Goal: Contribute content

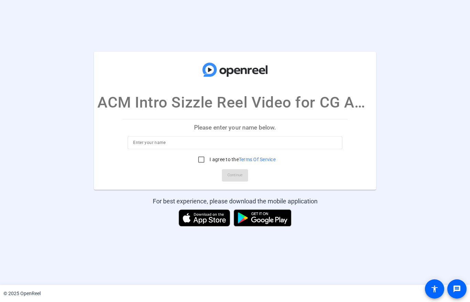
click at [270, 146] on input at bounding box center [235, 143] width 204 height 8
type input "[PERSON_NAME]"
click at [202, 159] on input "I agree to the Terms Of Service" at bounding box center [201, 160] width 14 height 14
checkbox input "true"
click at [238, 179] on span "Continue" at bounding box center [234, 175] width 15 height 10
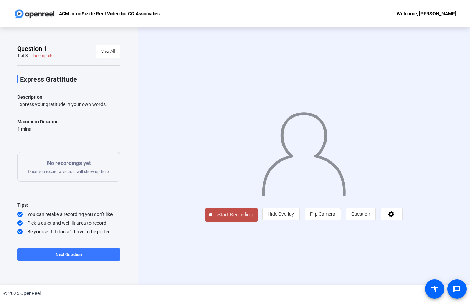
click at [205, 222] on button "Start Recording" at bounding box center [231, 215] width 52 height 14
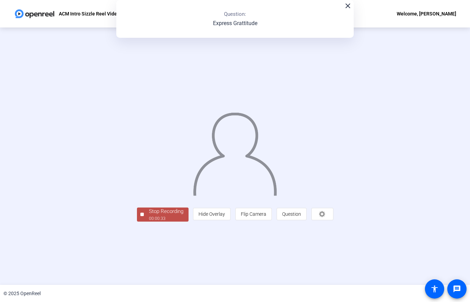
click at [137, 222] on button "Stop Recording 00:00:33" at bounding box center [163, 215] width 52 height 14
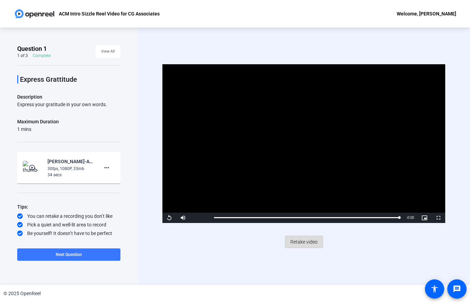
click at [302, 242] on span "Retake video" at bounding box center [303, 242] width 27 height 13
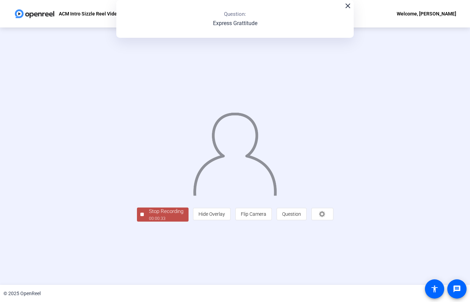
click at [149, 216] on div "Stop Recording" at bounding box center [166, 212] width 34 height 8
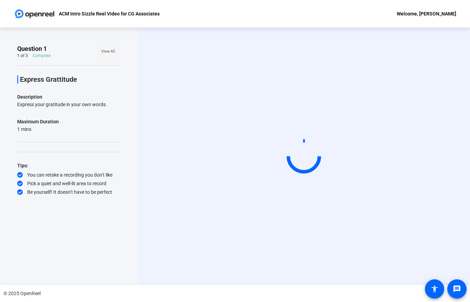
click at [108, 53] on span "View All" at bounding box center [108, 51] width 14 height 10
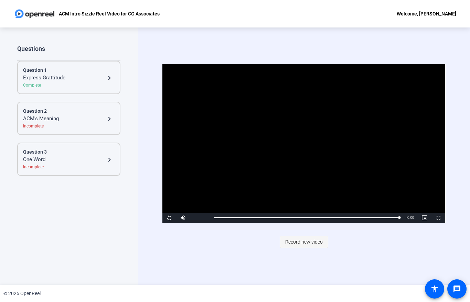
click at [296, 244] on span "Record new video" at bounding box center [304, 242] width 38 height 13
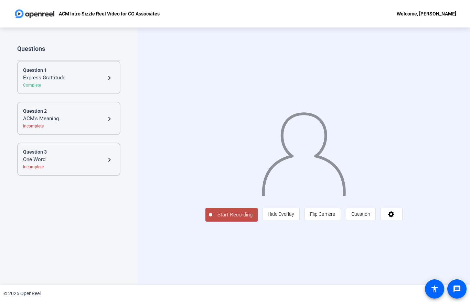
click at [212, 219] on span "Start Recording" at bounding box center [234, 215] width 45 height 8
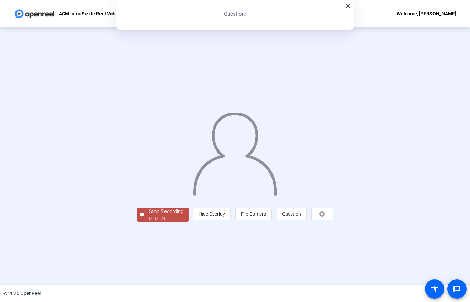
click at [149, 222] on div "00:00:24" at bounding box center [166, 219] width 34 height 6
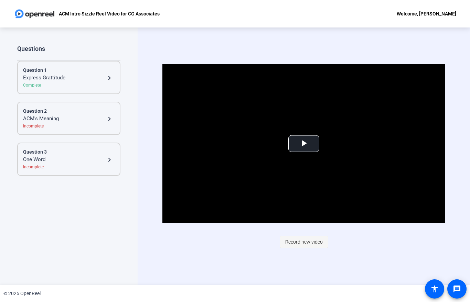
click at [295, 242] on span "Record new video" at bounding box center [304, 242] width 38 height 13
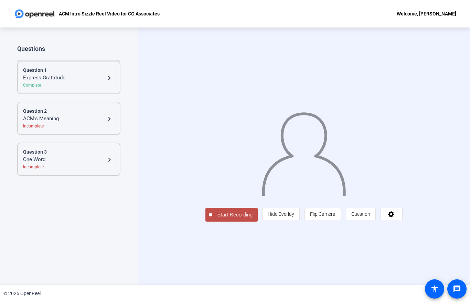
click at [212, 219] on span "Start Recording" at bounding box center [234, 215] width 45 height 8
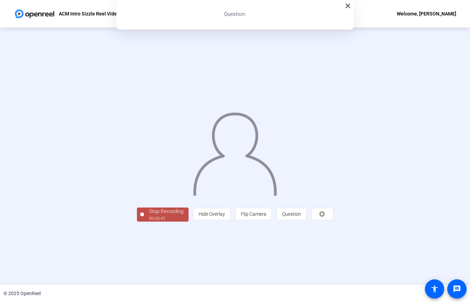
click at [149, 222] on div "00:00:47" at bounding box center [166, 219] width 34 height 6
